Goal: Find specific page/section: Find specific page/section

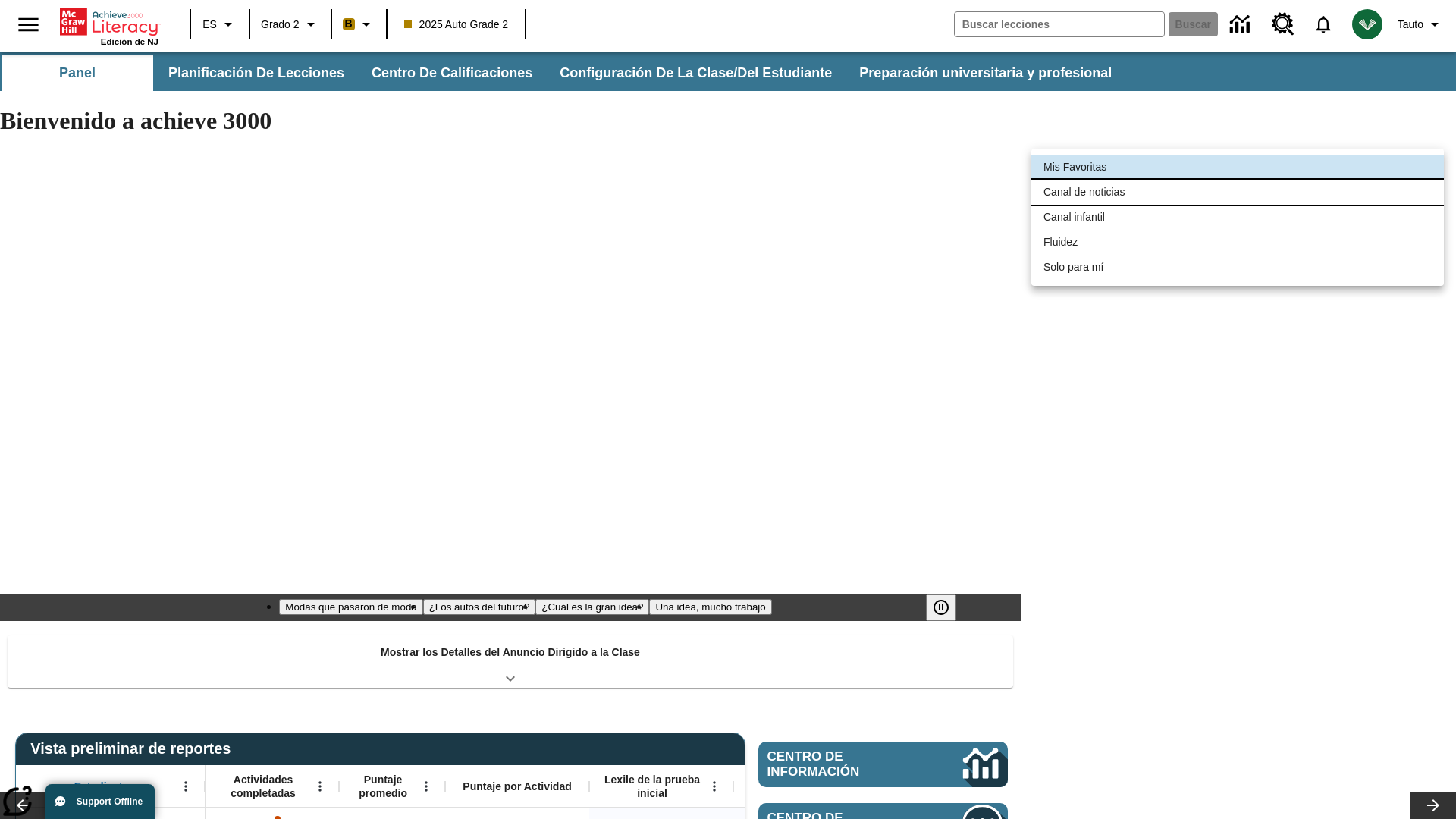
click at [1238, 192] on li "Canal de noticias" at bounding box center [1237, 192] width 412 height 25
type input "120"
